Goal: Find specific page/section: Find specific page/section

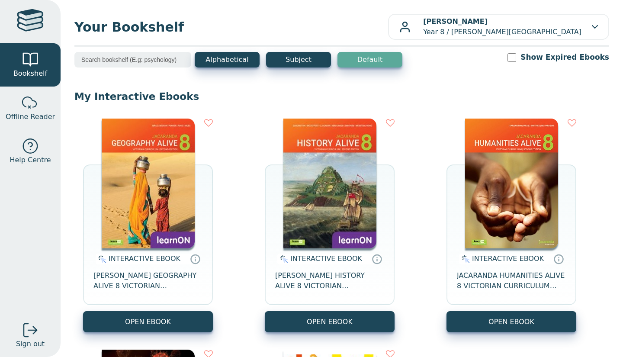
scroll to position [3, 0]
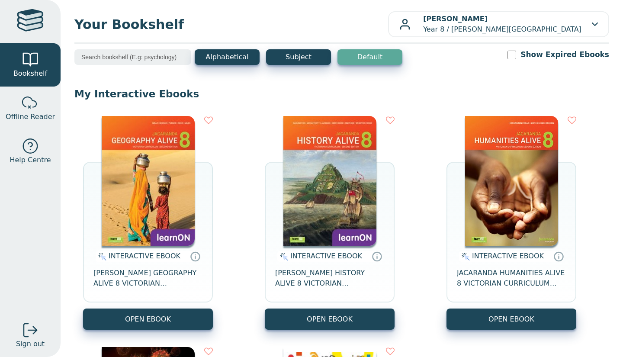
click at [562, 233] on div "INTERACTIVE EBOOK JACARANDA HUMANITIES ALIVE 8 VICTORIAN CURRICULUM LEARNON EBO…" at bounding box center [511, 223] width 130 height 214
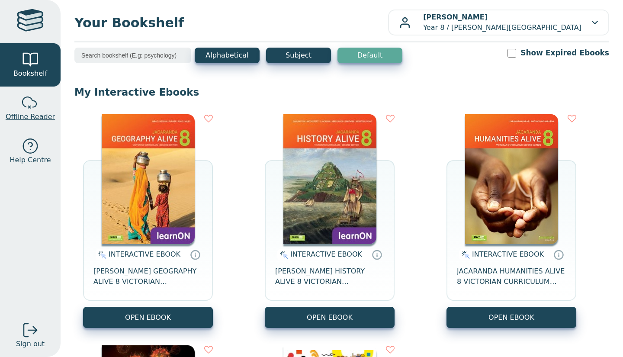
click at [23, 109] on div at bounding box center [30, 102] width 17 height 17
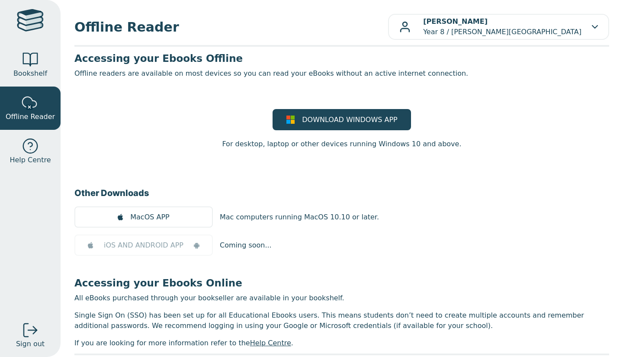
click at [27, 58] on div at bounding box center [30, 59] width 17 height 17
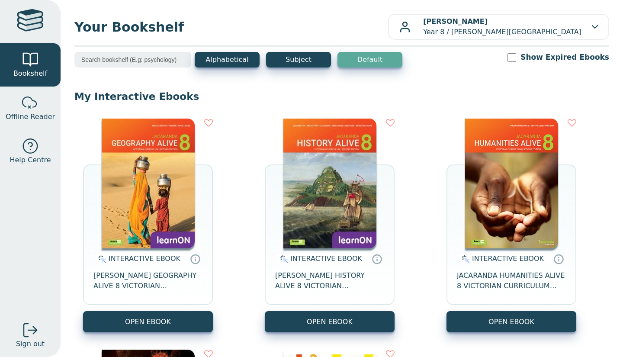
click at [147, 60] on input "search" at bounding box center [132, 60] width 117 height 16
click at [295, 60] on button "Subject" at bounding box center [298, 60] width 65 height 16
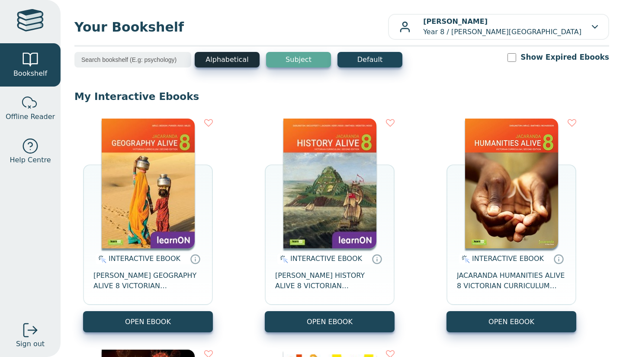
click at [240, 64] on button "Alphabetical" at bounding box center [227, 60] width 65 height 16
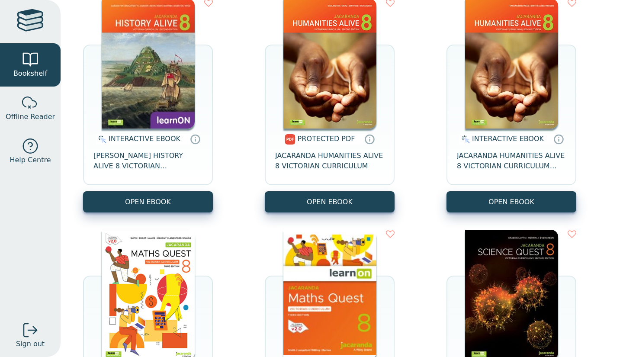
scroll to position [335, 0]
